Goal: Navigation & Orientation: Find specific page/section

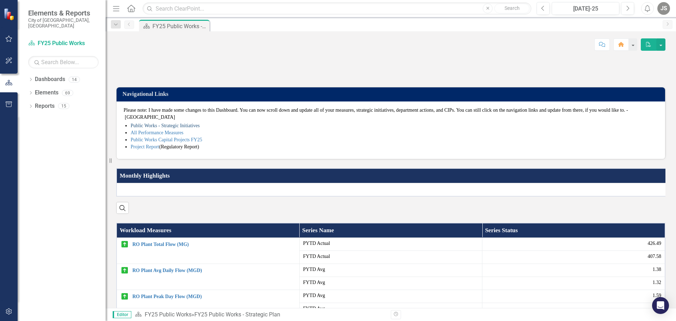
click at [144, 128] on link "Public Works - Strategic Initiatives" at bounding box center [165, 125] width 69 height 5
click at [151, 142] on link "Public Works Capital Projects FY25" at bounding box center [167, 139] width 72 height 5
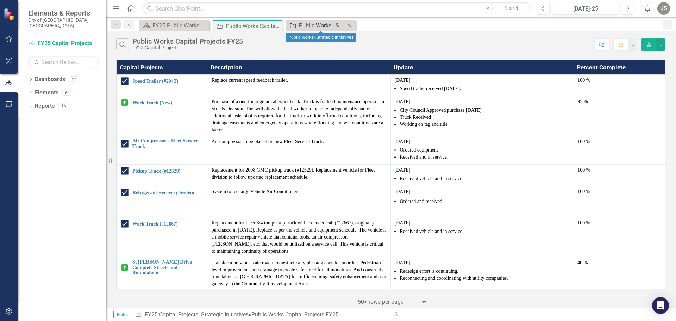
click at [318, 26] on div "Public Works - Strategic Initiatives" at bounding box center [322, 25] width 46 height 9
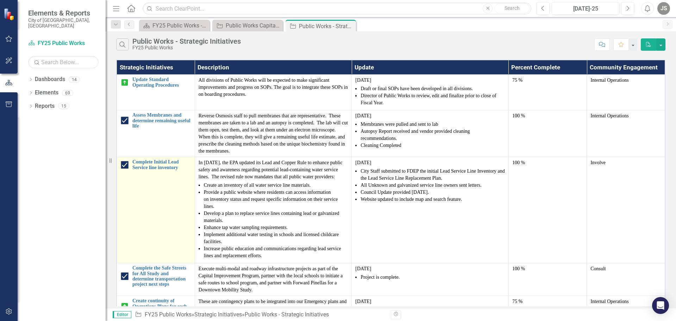
scroll to position [106, 0]
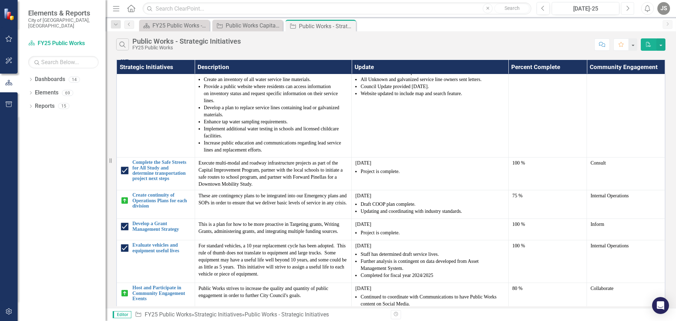
click at [630, 6] on button "Next" at bounding box center [627, 8] width 13 height 13
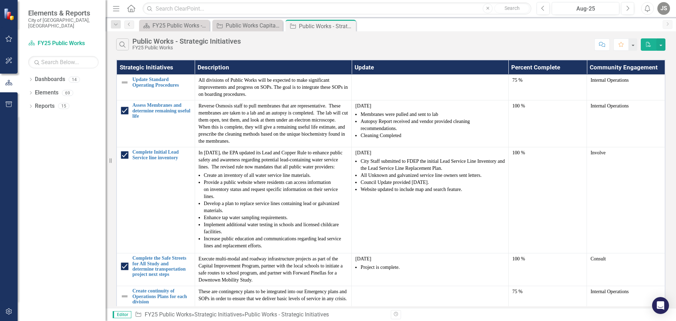
click at [132, 7] on icon "Home" at bounding box center [130, 8] width 9 height 7
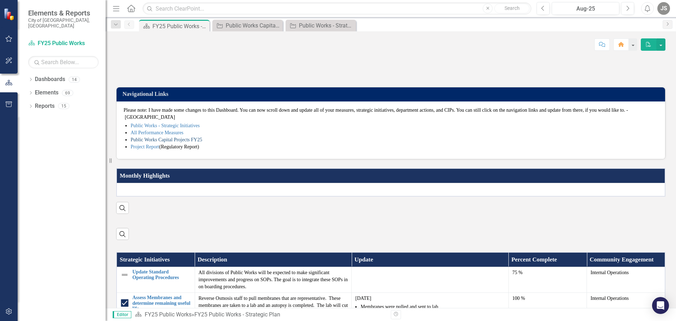
click at [153, 142] on link "Public Works Capital Projects FY25" at bounding box center [167, 139] width 72 height 5
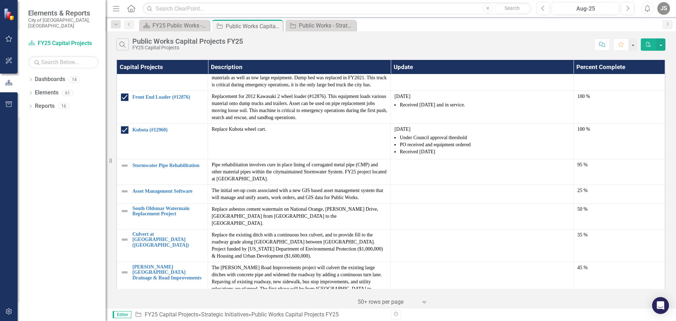
scroll to position [478, 0]
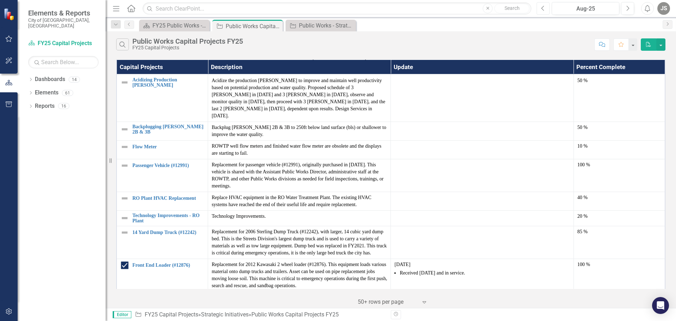
click at [544, 7] on icon "Previous" at bounding box center [543, 8] width 4 height 6
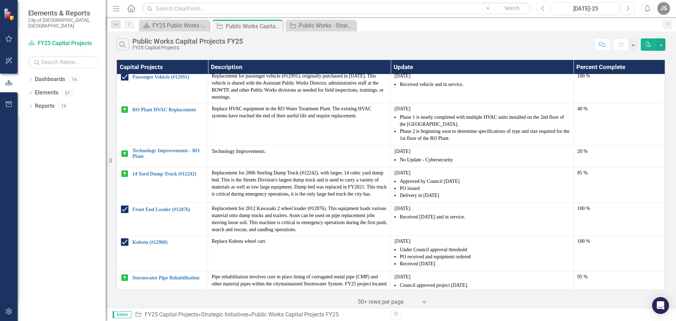
scroll to position [740, 0]
